Goal: Find specific page/section: Find specific page/section

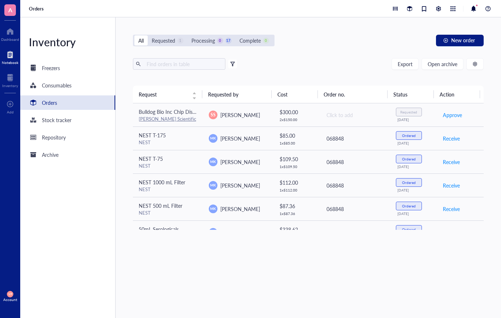
click at [7, 52] on div at bounding box center [10, 55] width 17 height 12
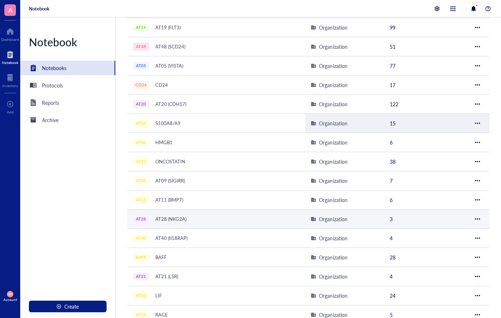
scroll to position [144, 0]
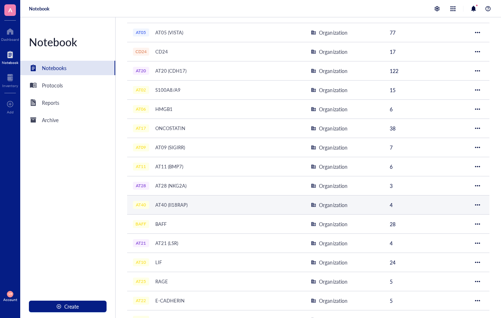
click at [178, 208] on div "AT40 (Il18RAP)" at bounding box center [171, 205] width 39 height 10
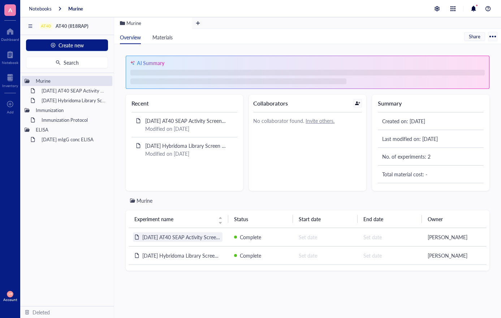
click at [187, 237] on td "[DATE] AT40 SEAP Activity Screen Hybridoma Supernatant" at bounding box center [179, 237] width 100 height 18
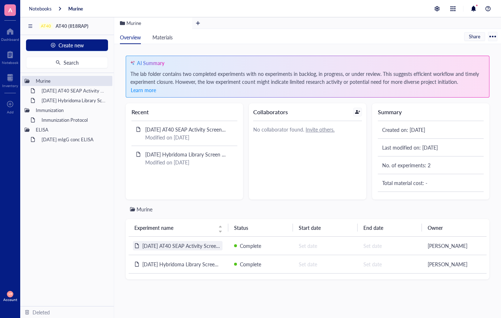
click at [186, 247] on span "[DATE] AT40 SEAP Activity Screen Hybridoma Supernatant" at bounding box center [208, 245] width 132 height 7
